Goal: Information Seeking & Learning: Find specific fact

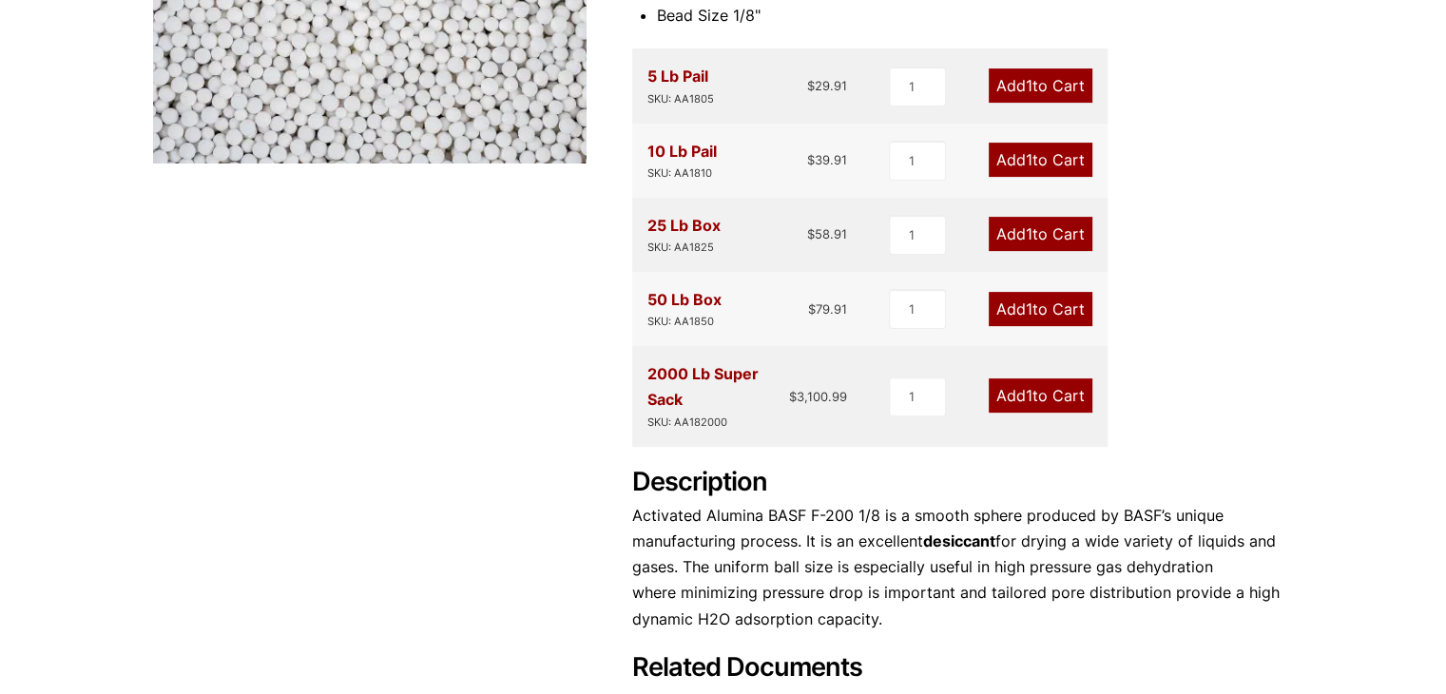
scroll to position [665, 0]
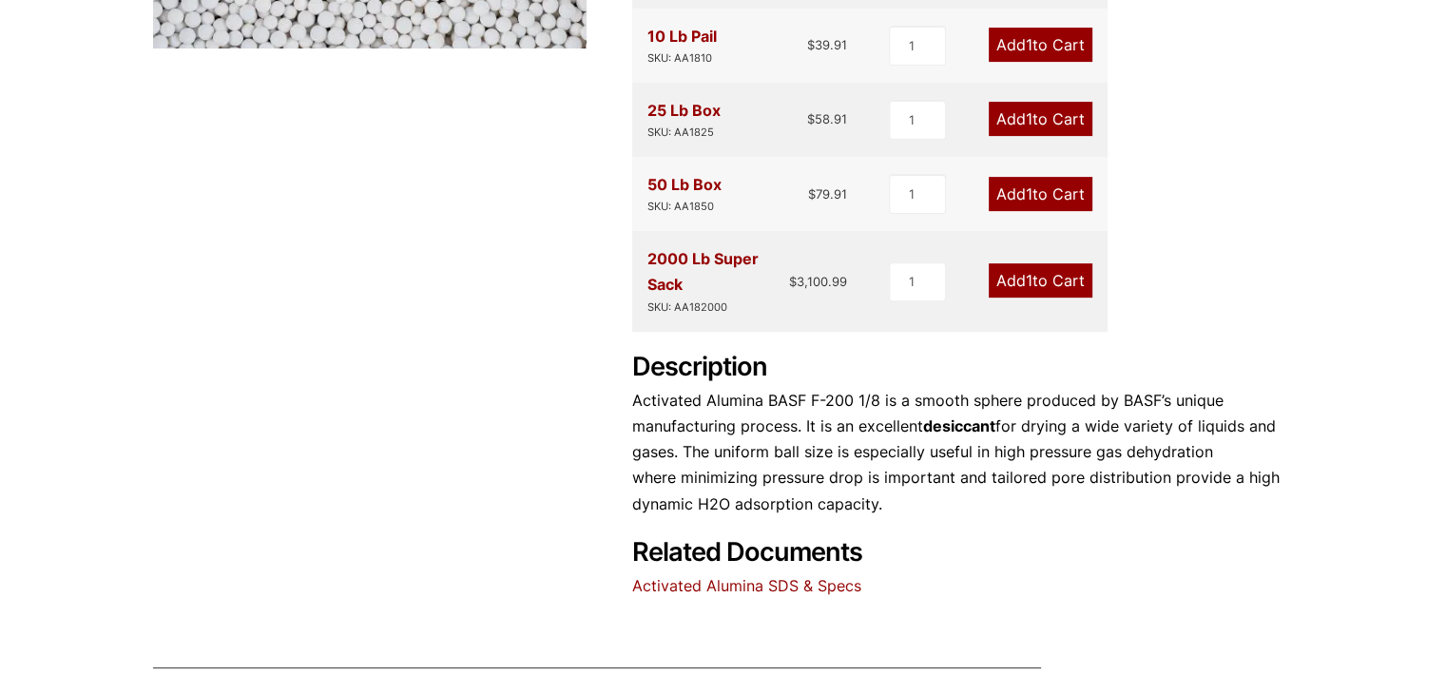
click at [818, 582] on link "Activated Alumina SDS & Specs" at bounding box center [746, 585] width 229 height 19
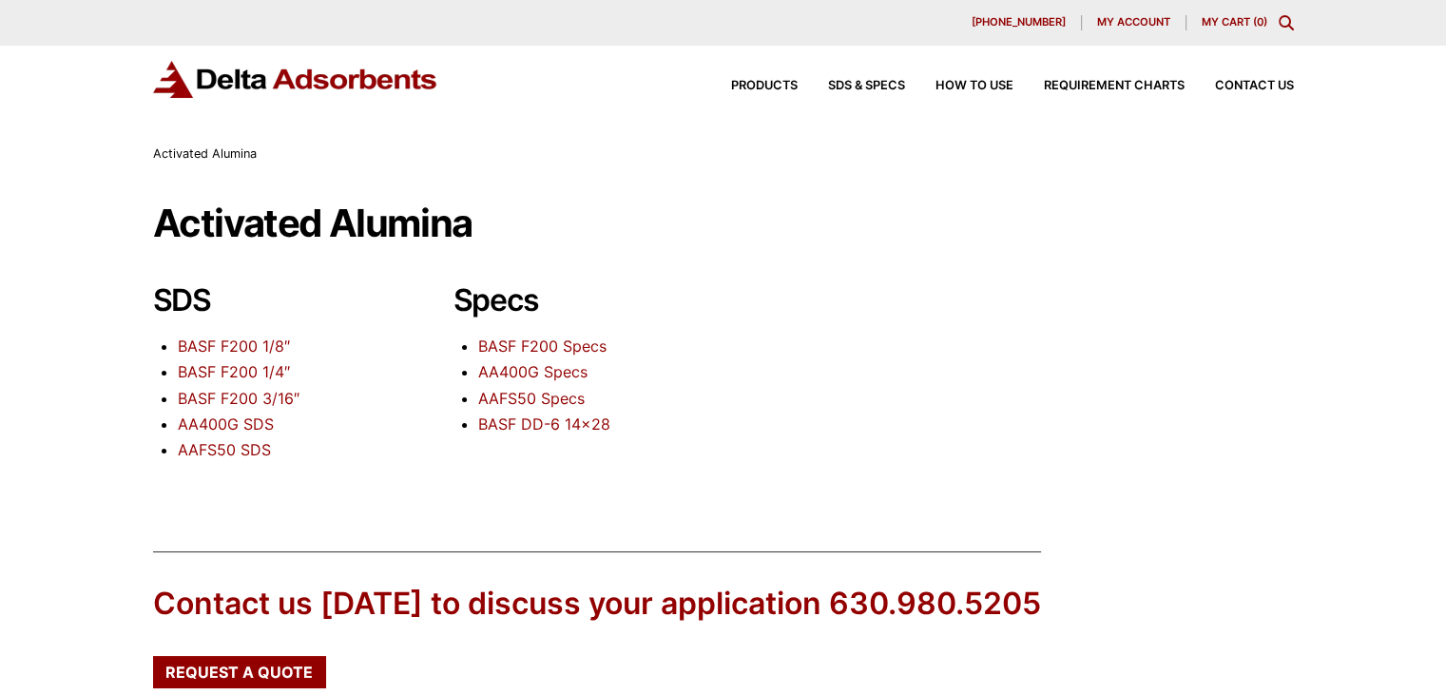
click at [245, 340] on link "BASF F200 1/8″" at bounding box center [234, 345] width 112 height 19
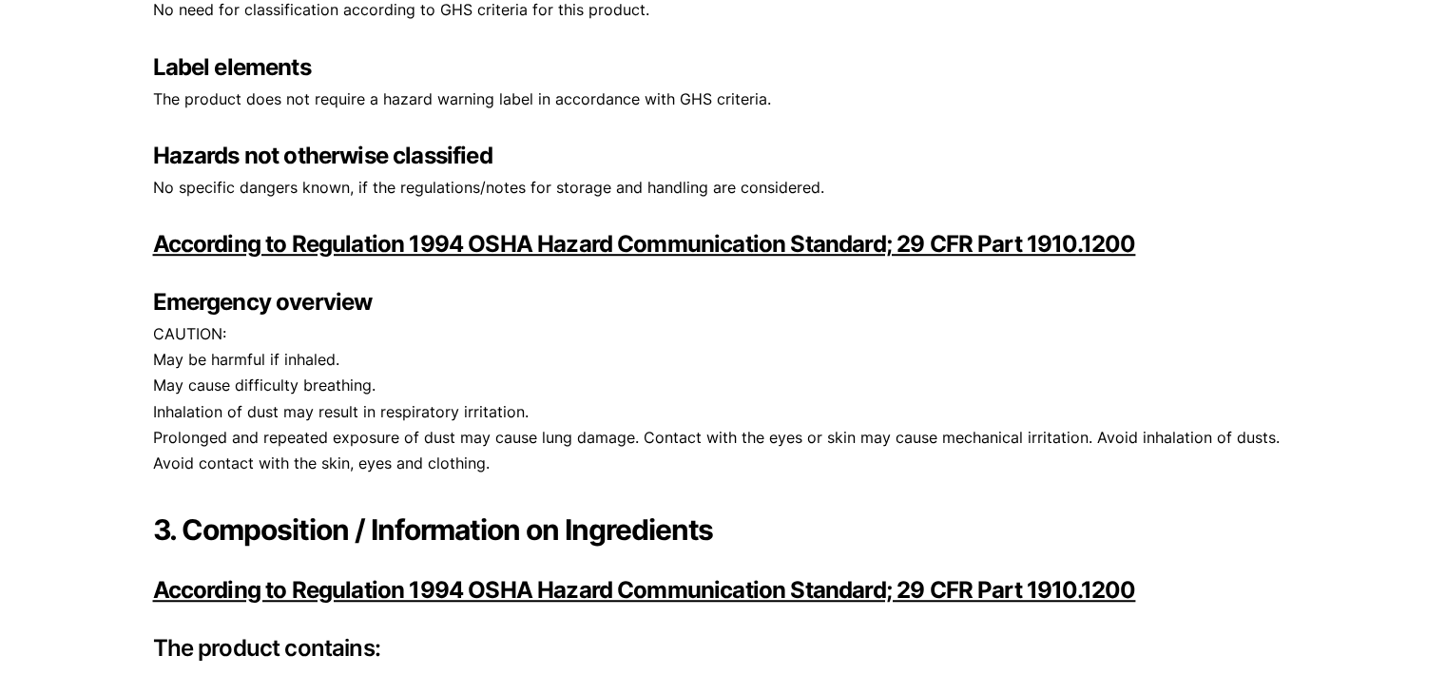
scroll to position [1045, 0]
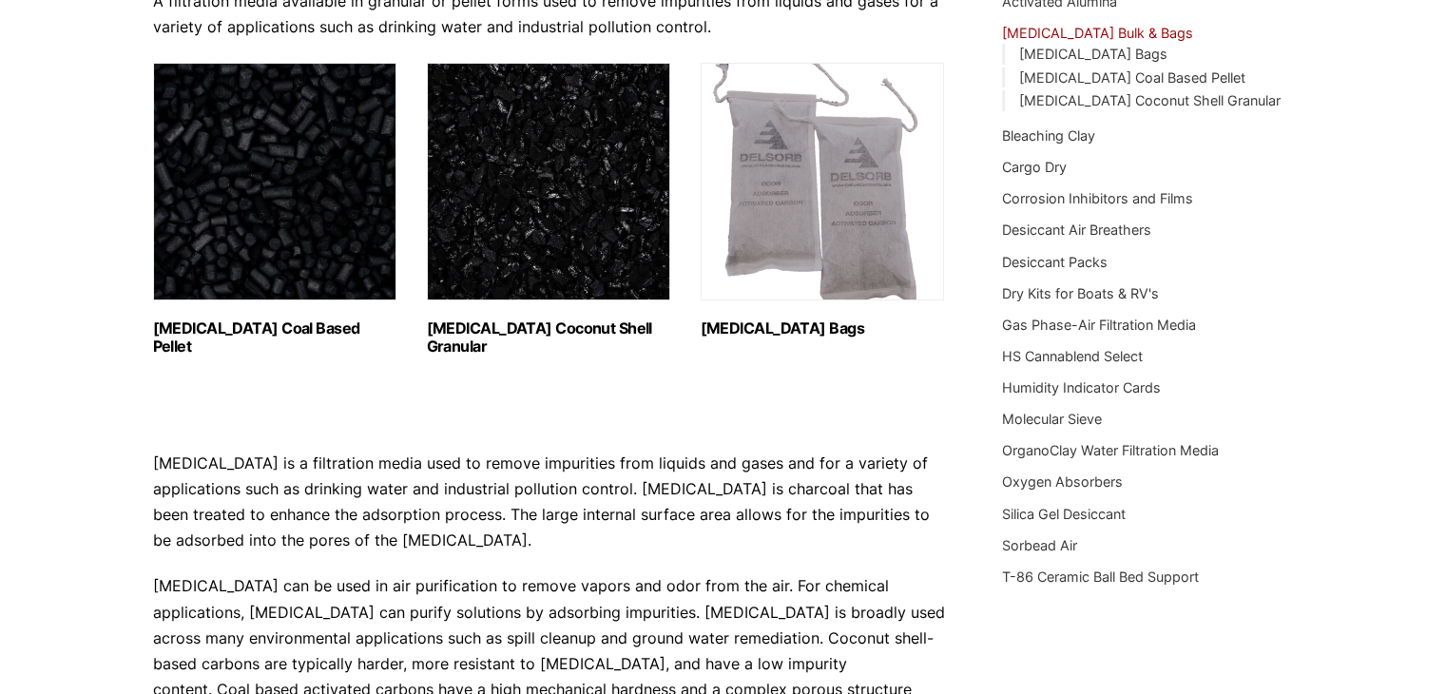
scroll to position [253, 0]
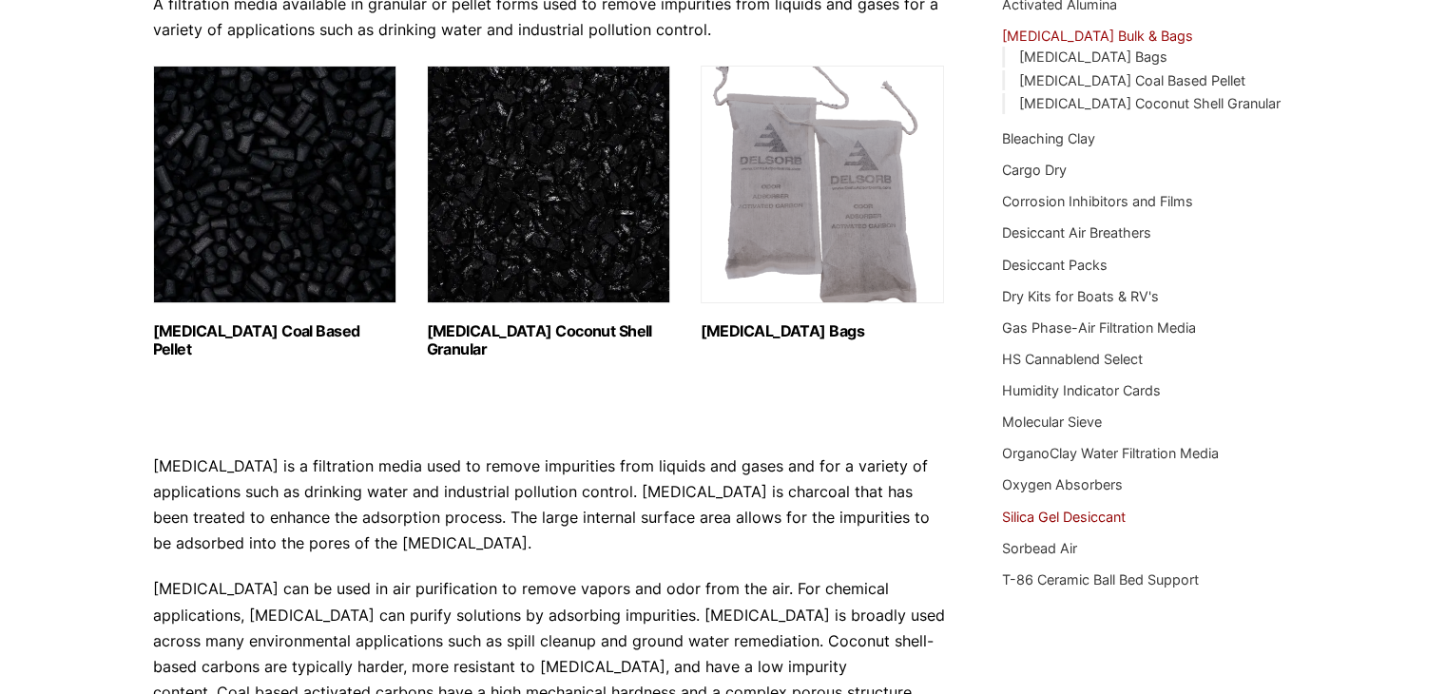
click at [1111, 514] on link "Silica Gel Desiccant" at bounding box center [1064, 516] width 124 height 16
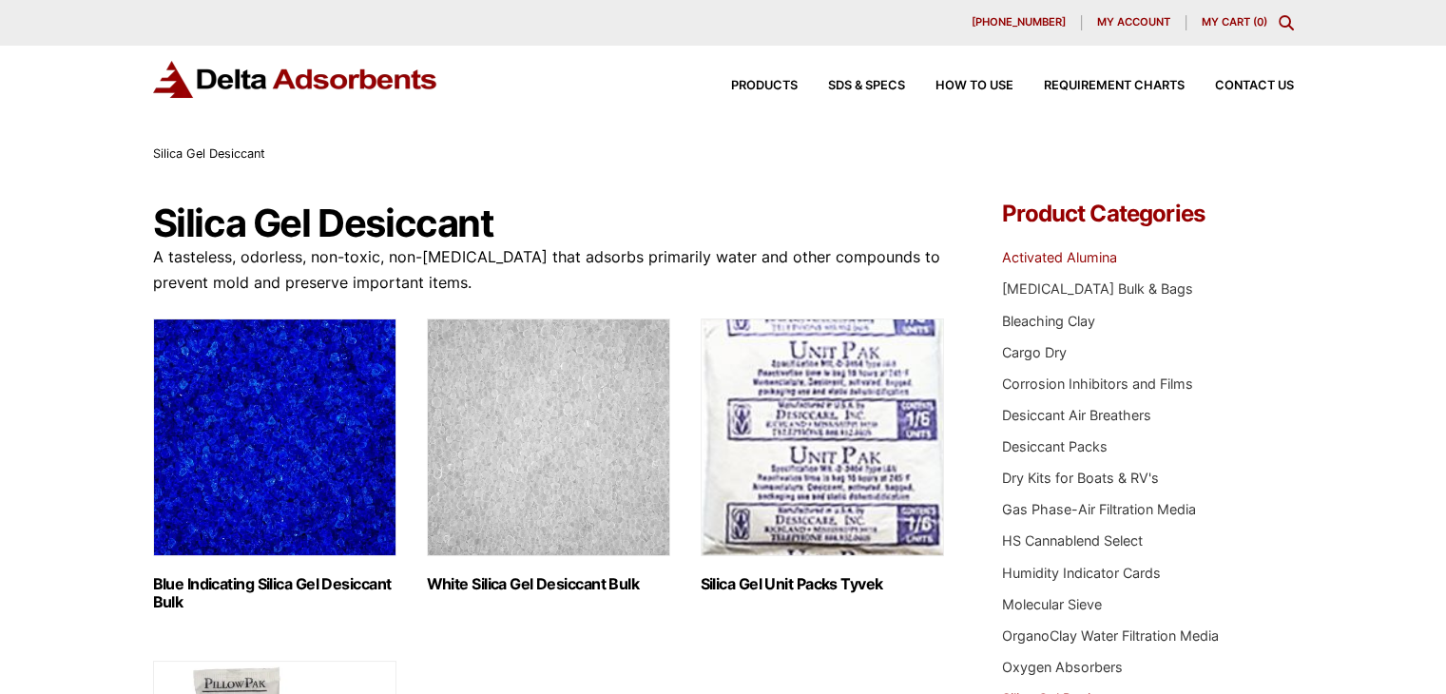
click at [1085, 261] on link "Activated Alumina" at bounding box center [1059, 257] width 115 height 16
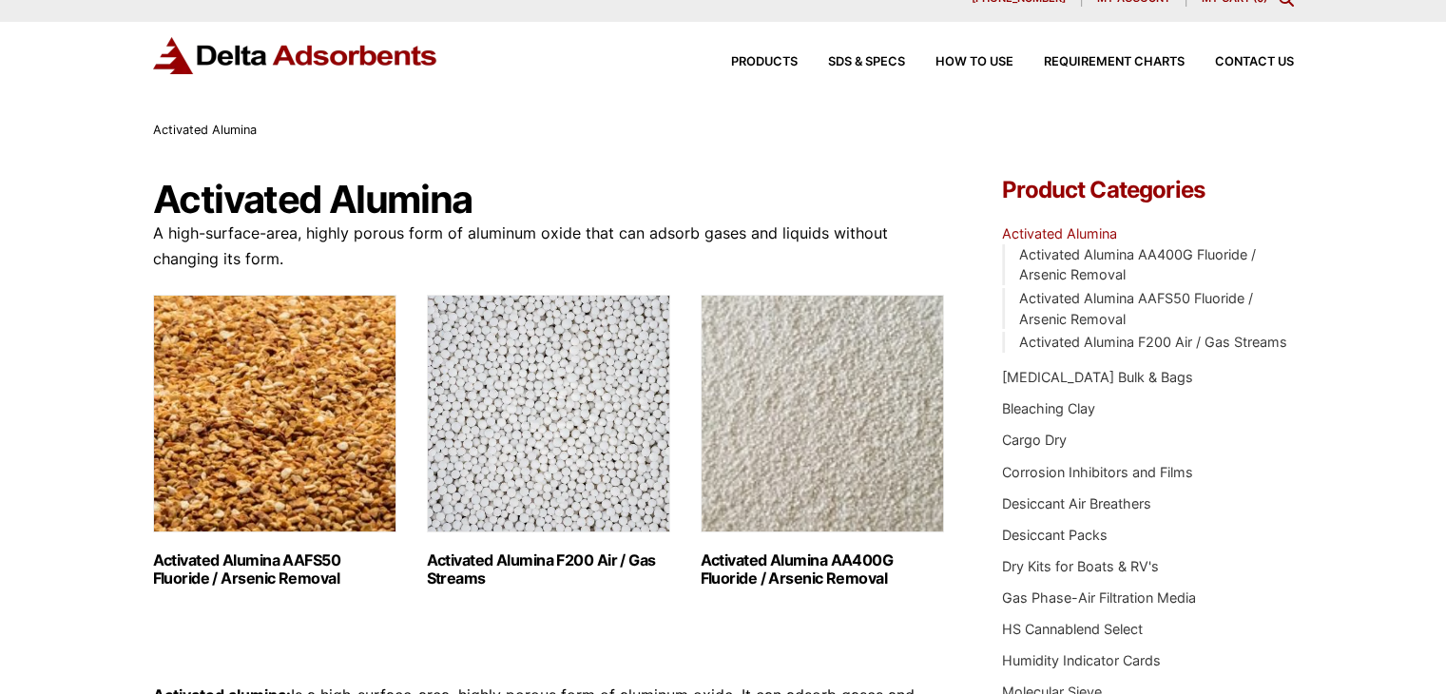
scroll to position [95, 0]
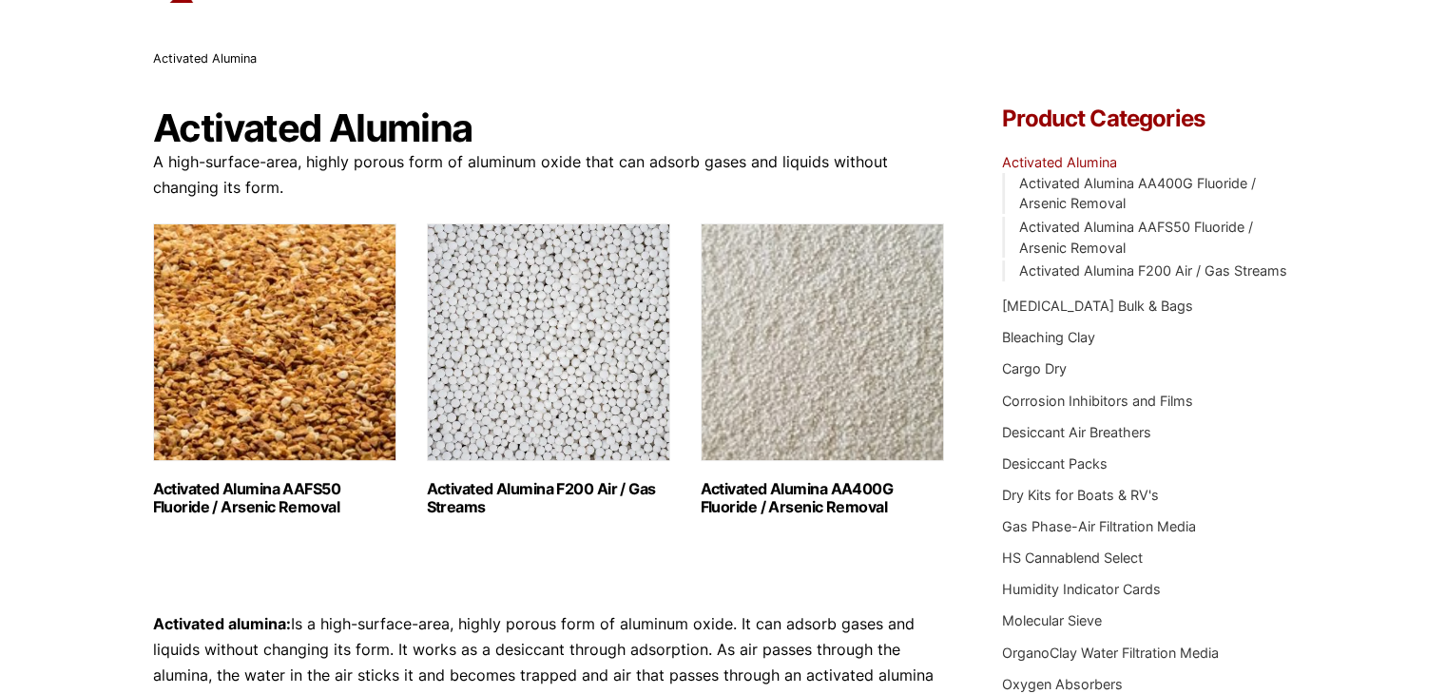
click at [532, 381] on img "Visit product category Activated Alumina F200 Air / Gas Streams" at bounding box center [548, 342] width 243 height 238
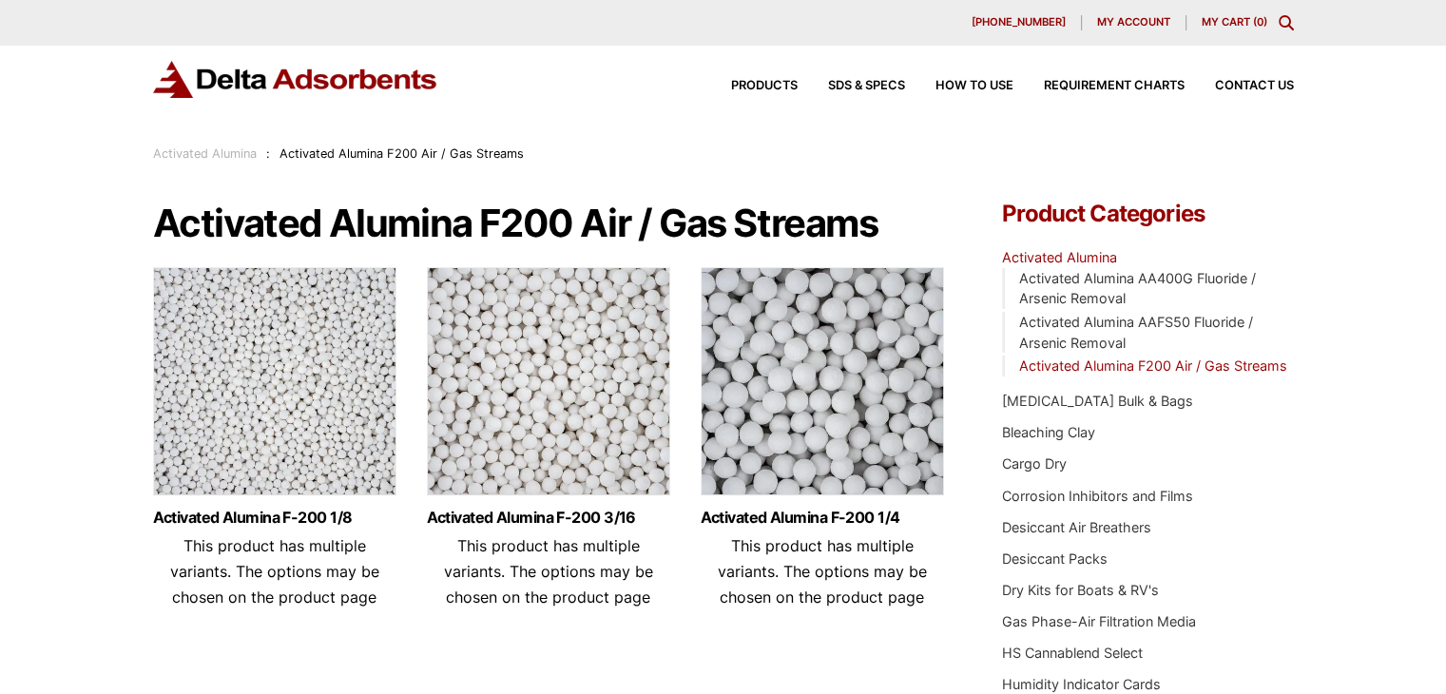
click at [331, 413] on img at bounding box center [274, 386] width 243 height 238
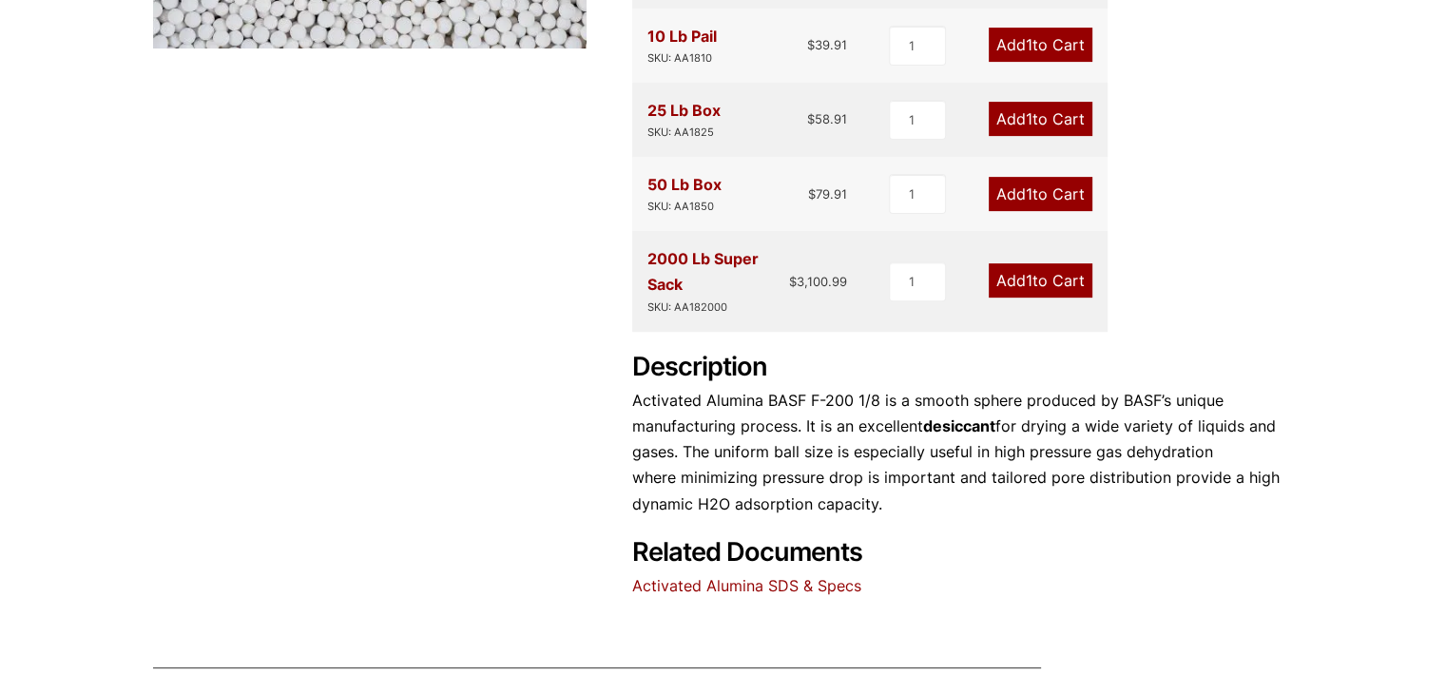
scroll to position [855, 0]
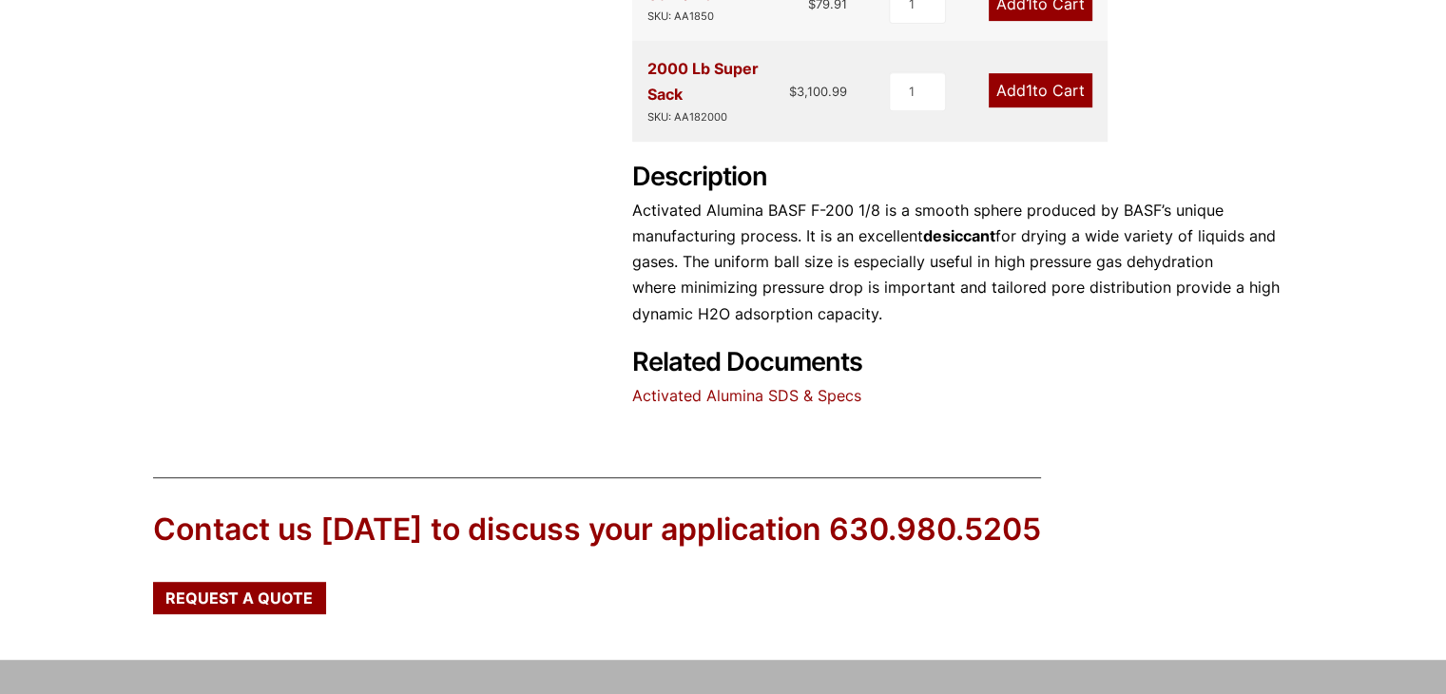
click at [781, 393] on link "Activated Alumina SDS & Specs" at bounding box center [746, 395] width 229 height 19
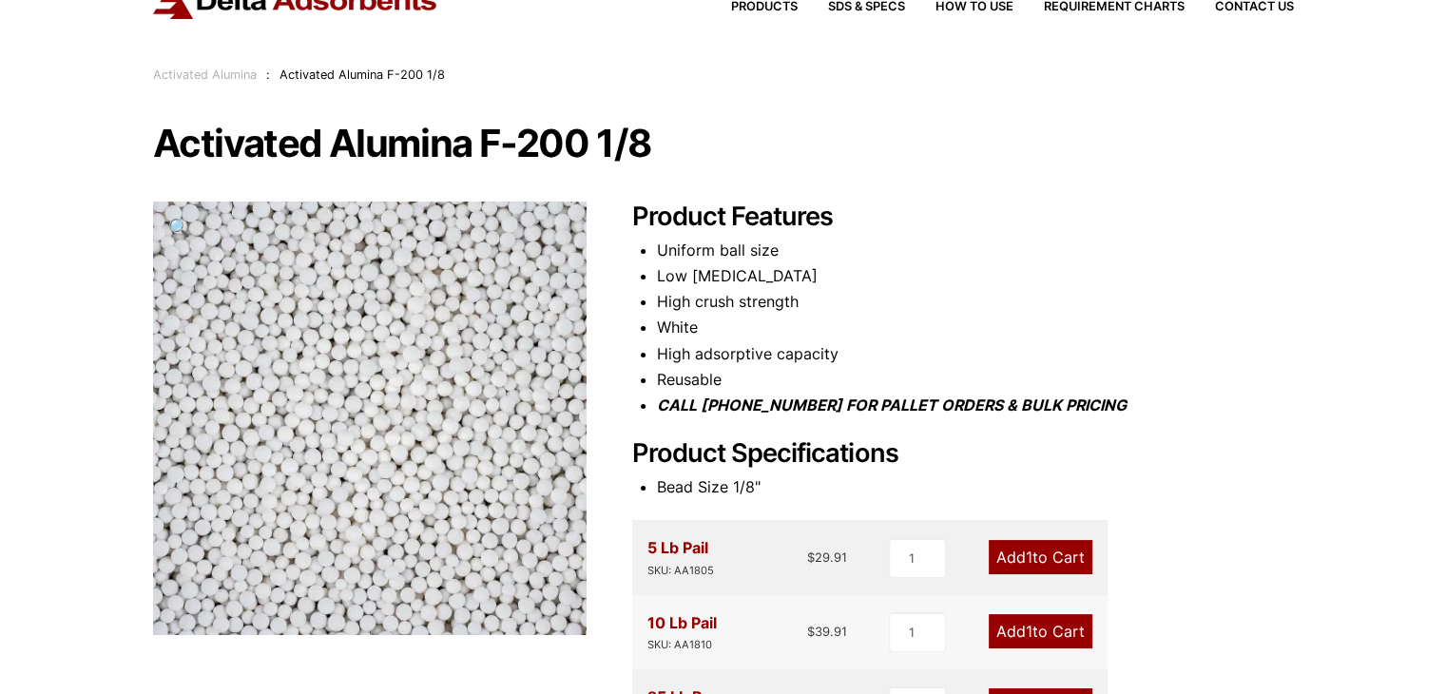
scroll to position [174, 0]
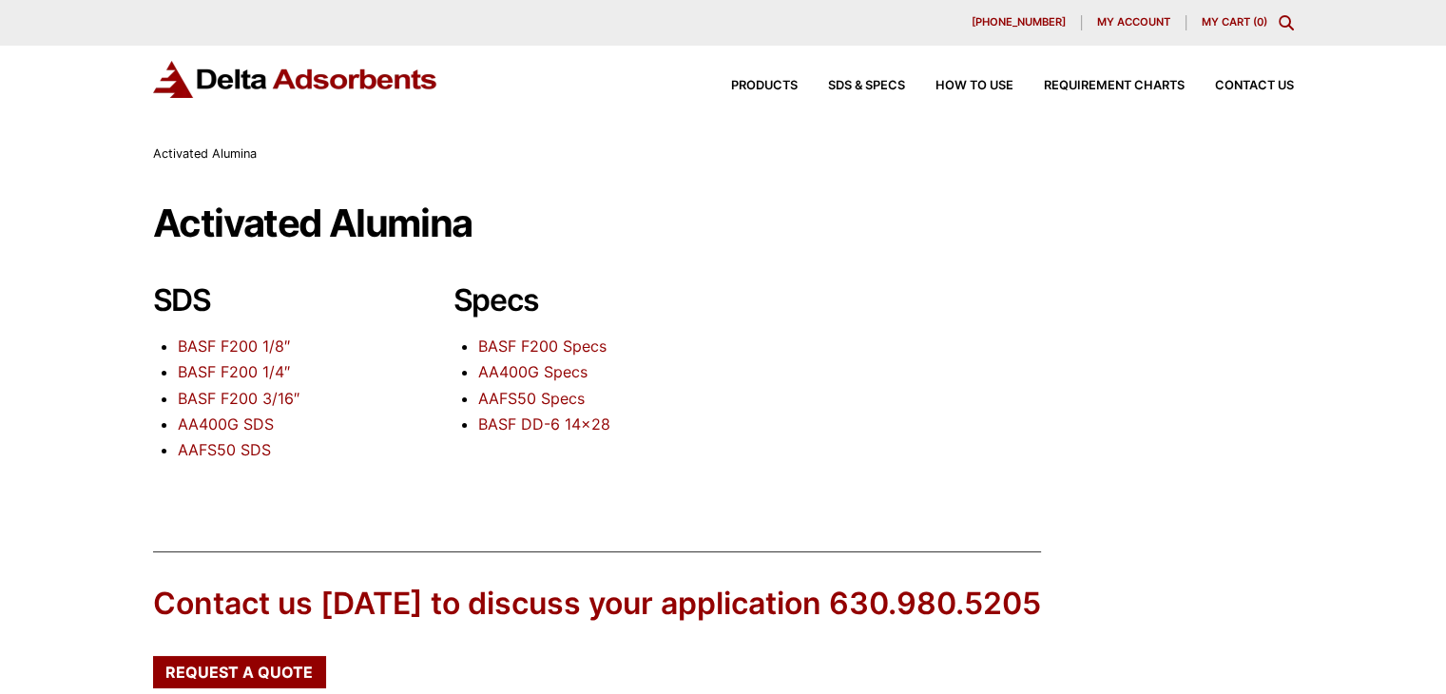
click at [259, 346] on link "BASF F200 1/8″" at bounding box center [234, 345] width 112 height 19
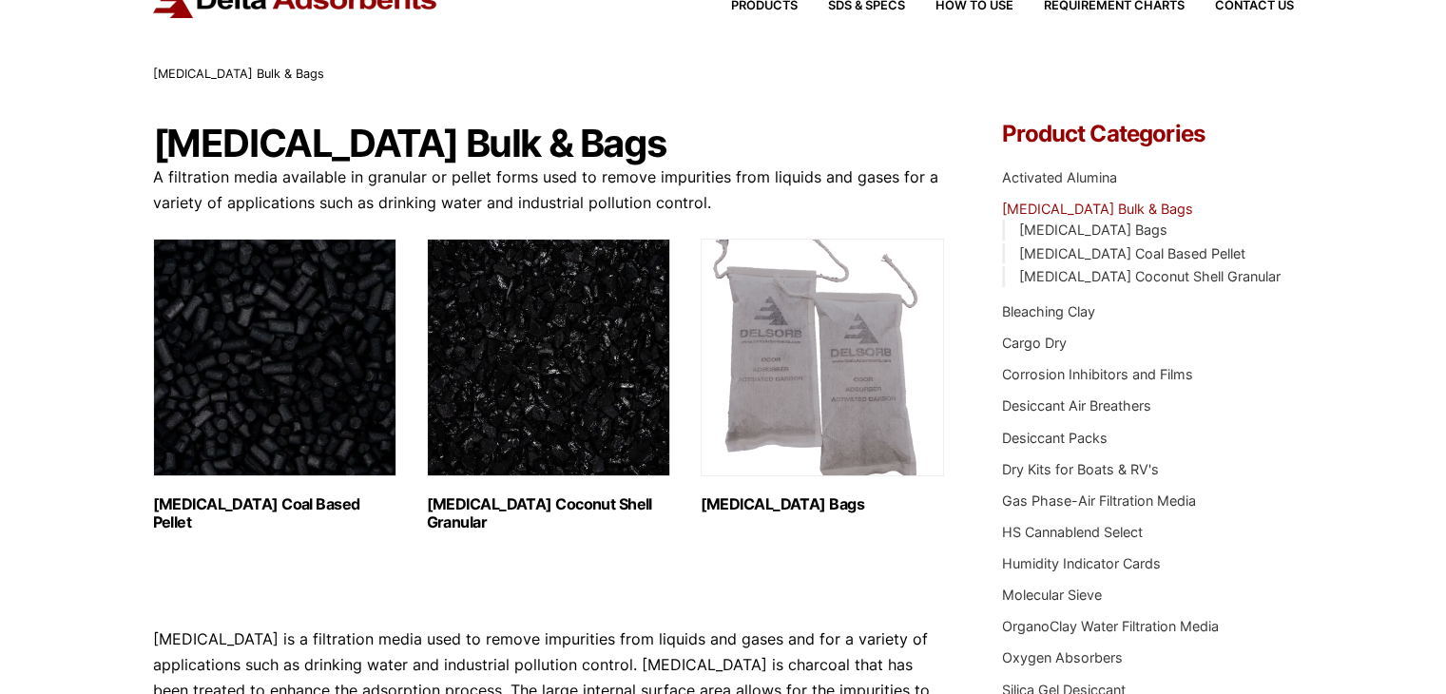
scroll to position [190, 0]
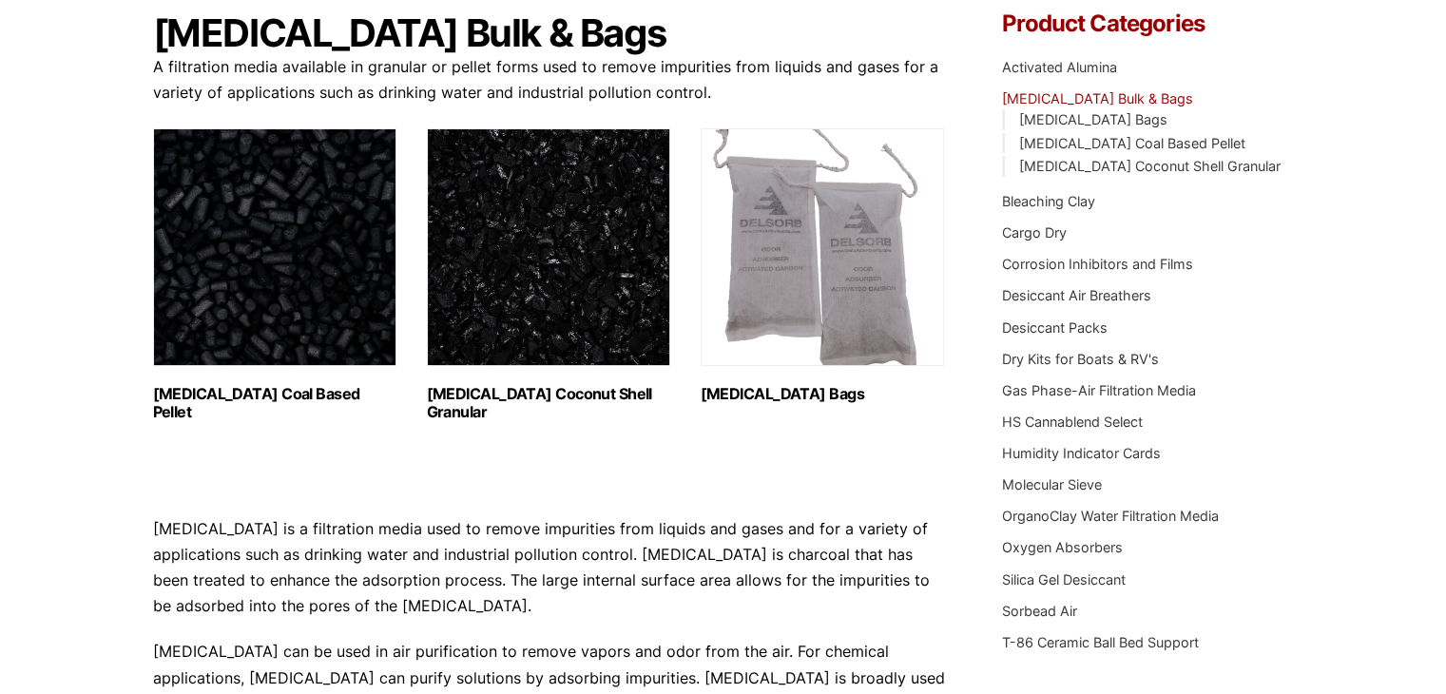
click at [1095, 96] on link "Activated Carbon Bulk & Bags" at bounding box center [1097, 98] width 191 height 16
click at [1075, 69] on link "Activated Alumina" at bounding box center [1059, 67] width 115 height 16
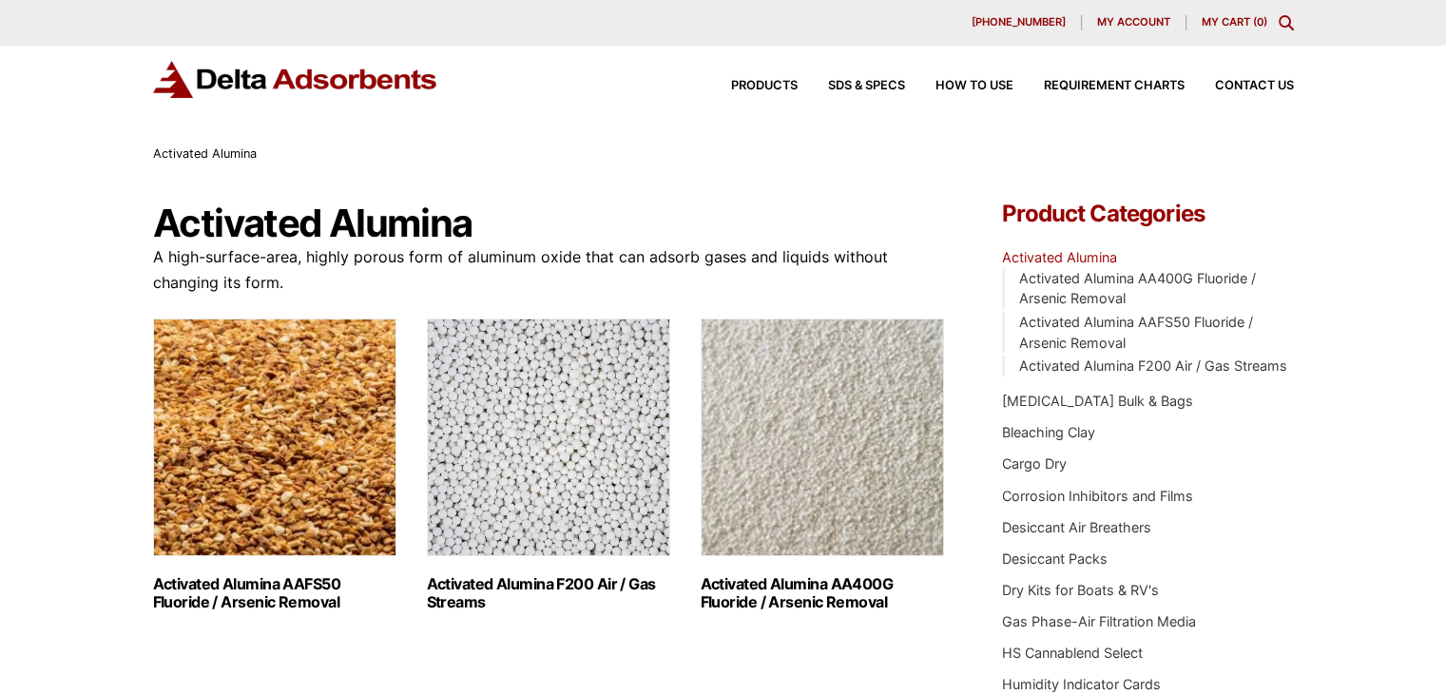
click at [538, 412] on img "Visit product category Activated Alumina F200 Air / Gas Streams" at bounding box center [548, 437] width 243 height 238
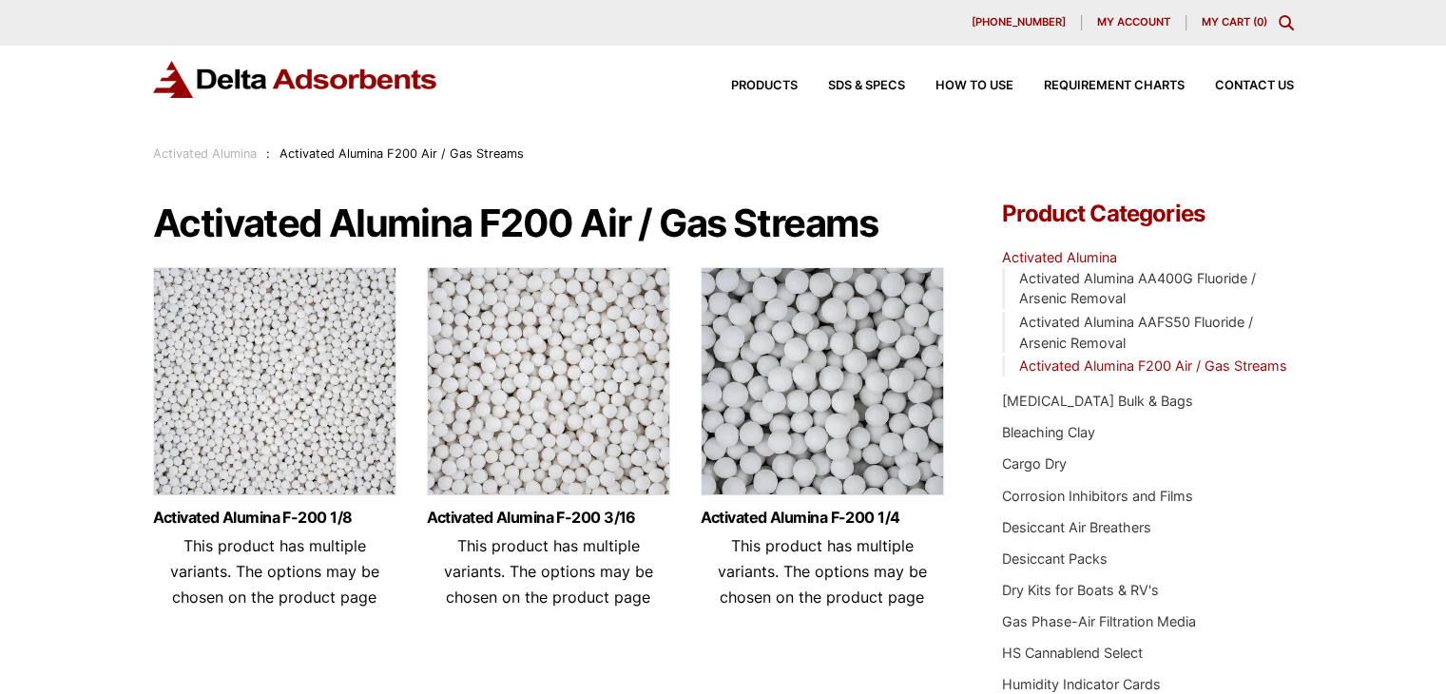
click at [300, 461] on img at bounding box center [274, 386] width 243 height 238
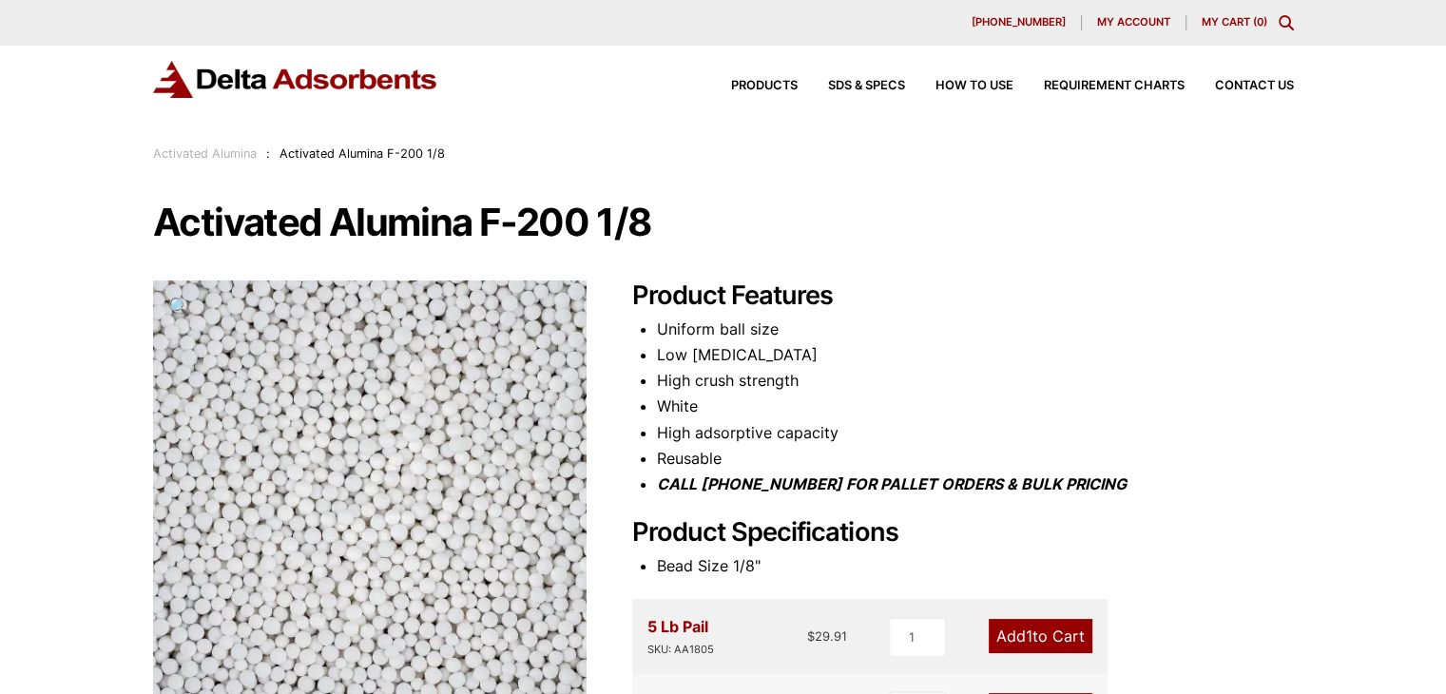
scroll to position [95, 0]
